Goal: Find specific page/section: Find specific page/section

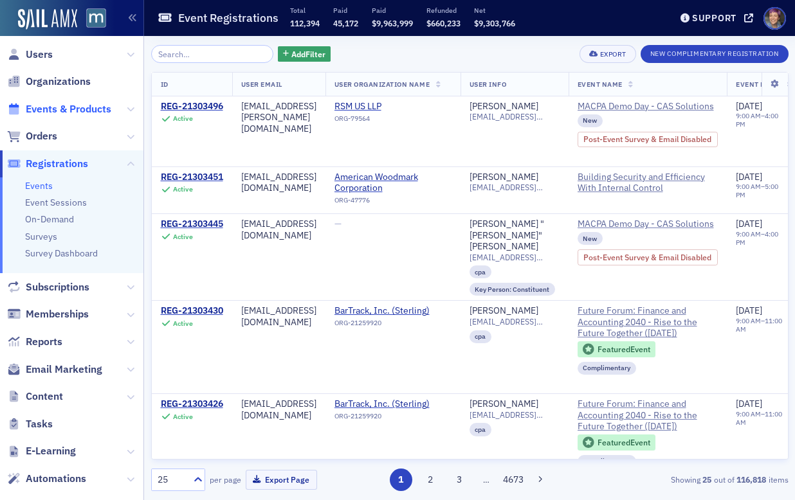
click at [48, 115] on span "Events & Products" at bounding box center [69, 109] width 86 height 14
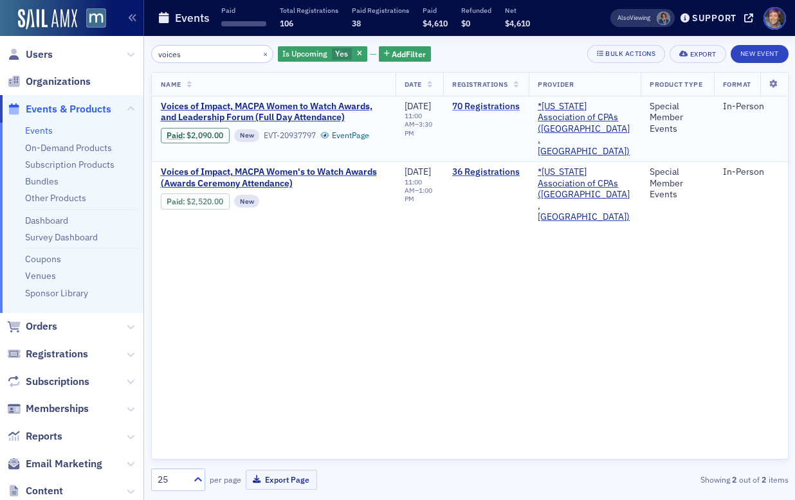
type input "voices"
click at [520, 107] on link "70 Registrations" at bounding box center [486, 107] width 68 height 12
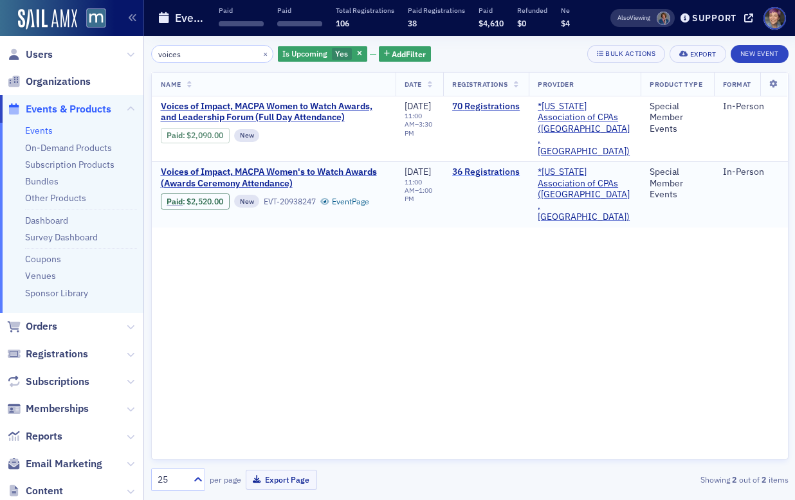
click at [500, 167] on link "36 Registrations" at bounding box center [486, 173] width 68 height 12
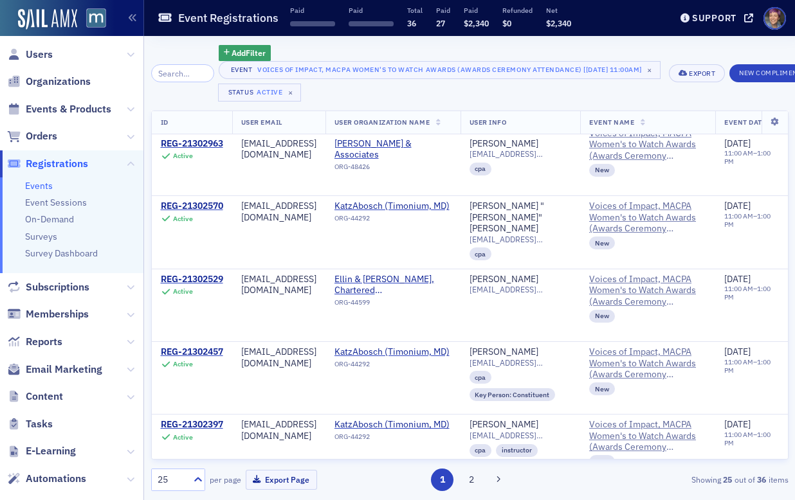
scroll to position [92, 0]
